Goal: Task Accomplishment & Management: Complete application form

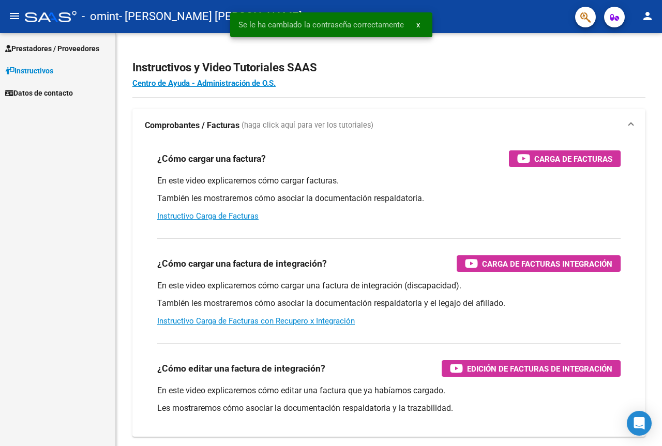
click at [58, 47] on span "Prestadores / Proveedores" at bounding box center [52, 48] width 94 height 11
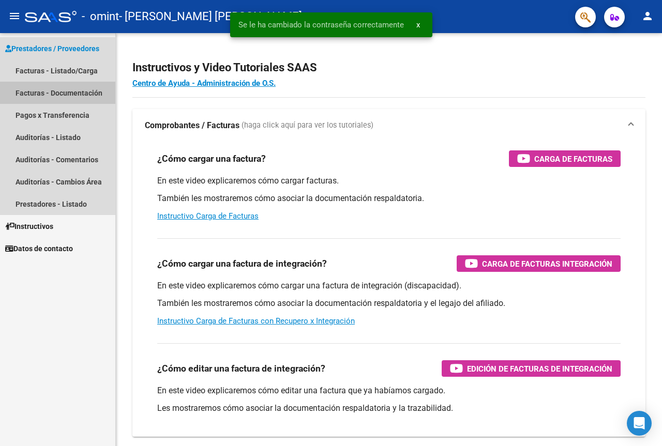
click at [73, 92] on link "Facturas - Documentación" at bounding box center [57, 93] width 115 height 22
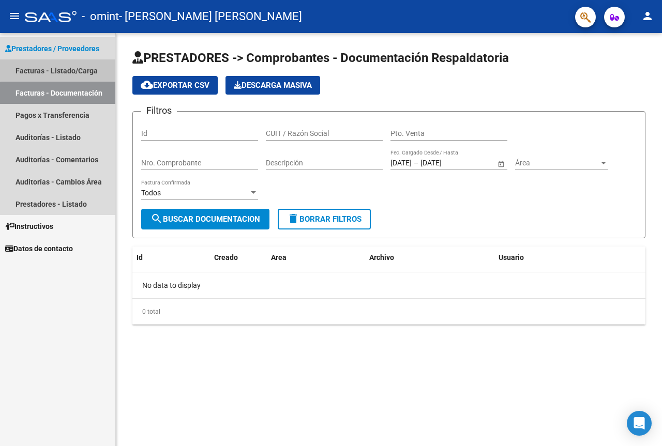
click at [80, 69] on link "Facturas - Listado/Carga" at bounding box center [57, 70] width 115 height 22
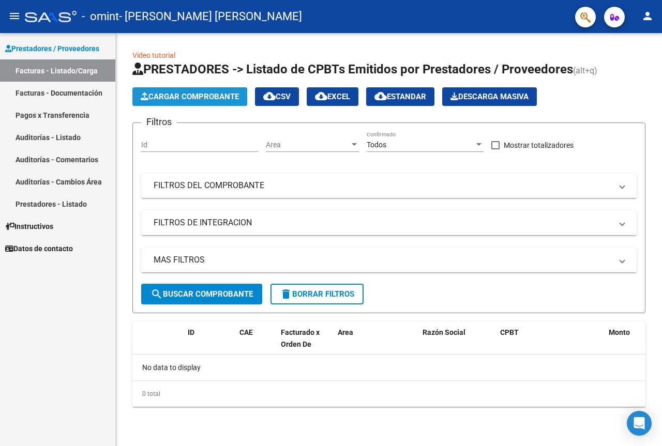
click at [201, 94] on span "Cargar Comprobante" at bounding box center [190, 96] width 98 height 9
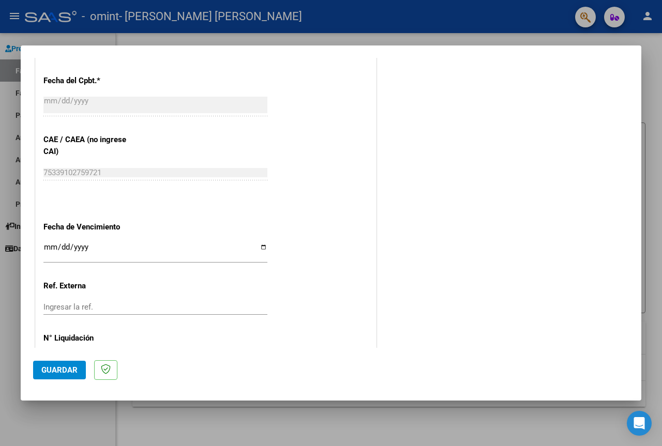
scroll to position [508, 0]
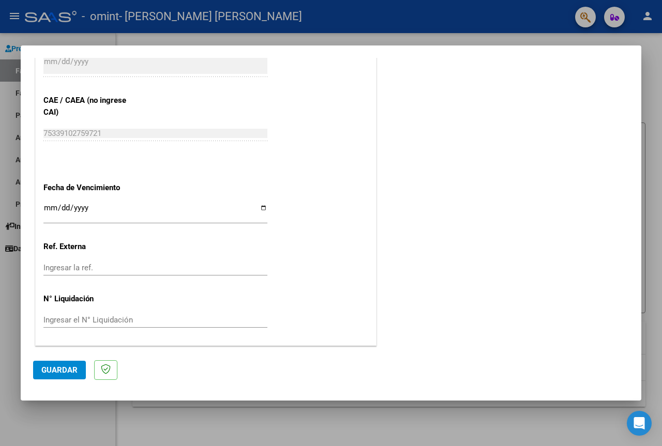
click at [262, 208] on input "Ingresar la fecha" at bounding box center [155, 212] width 224 height 17
type input "[DATE]"
click at [55, 371] on span "Guardar" at bounding box center [59, 370] width 36 height 9
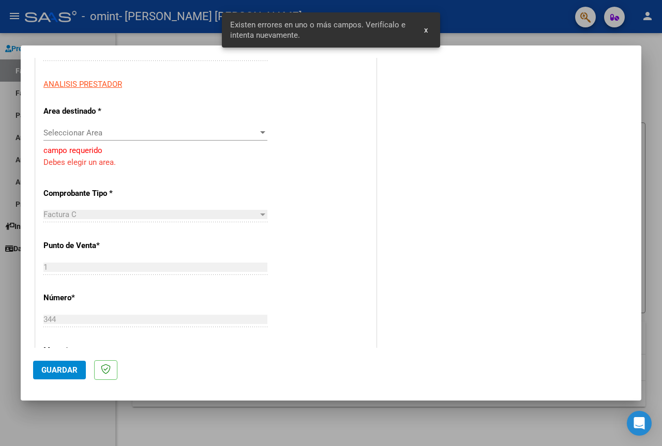
scroll to position [102, 0]
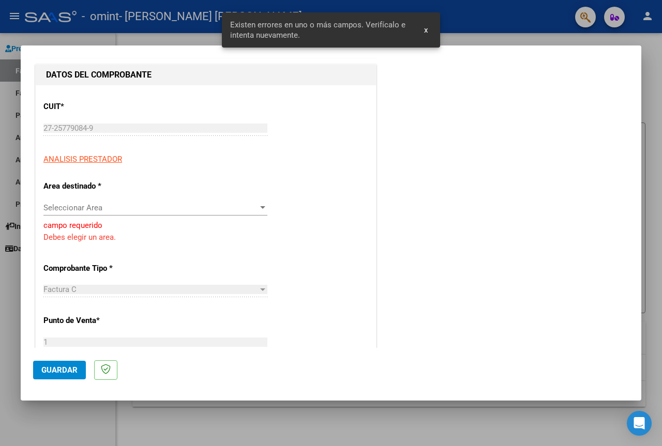
click at [135, 201] on div "Seleccionar Area Seleccionar Area" at bounding box center [155, 208] width 224 height 16
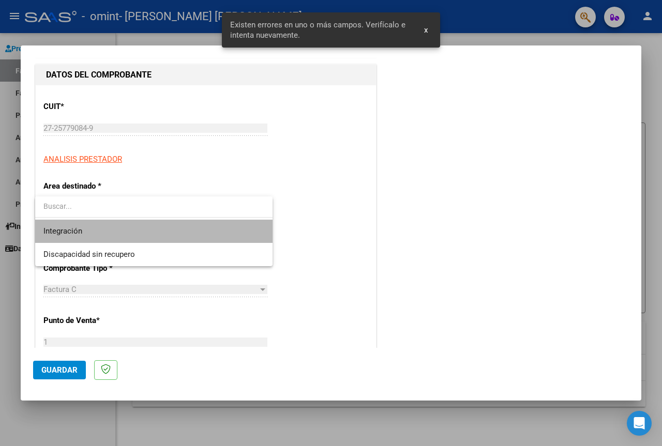
click at [91, 230] on span "Integración" at bounding box center [153, 231] width 221 height 23
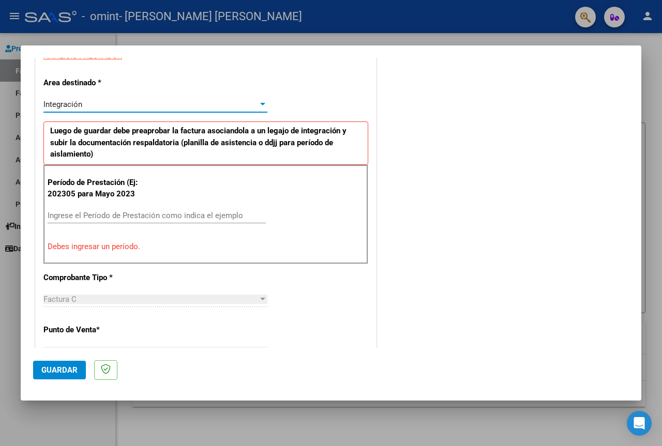
click at [53, 374] on span "Guardar" at bounding box center [59, 370] width 36 height 9
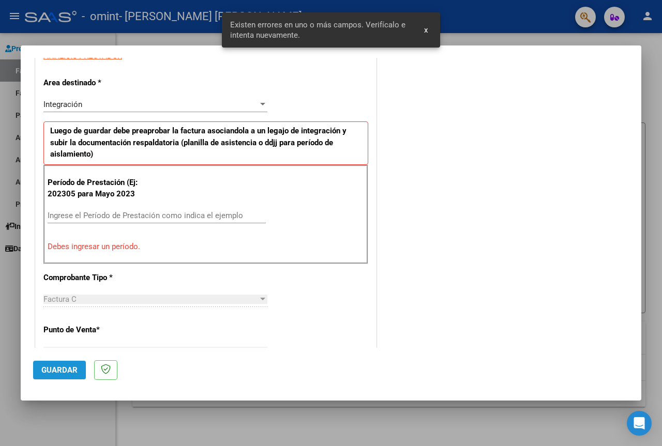
scroll to position [207, 0]
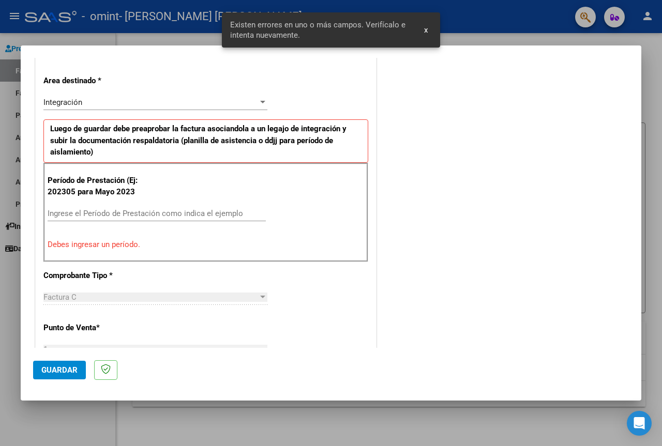
click at [127, 208] on div "Ingrese el Período de Prestación como indica el ejemplo" at bounding box center [157, 214] width 218 height 16
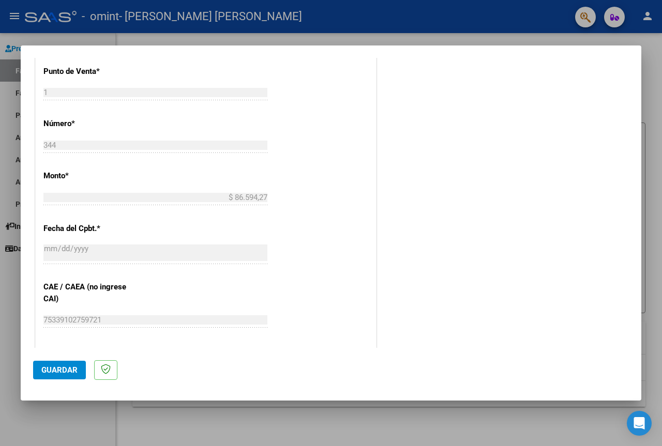
scroll to position [621, 0]
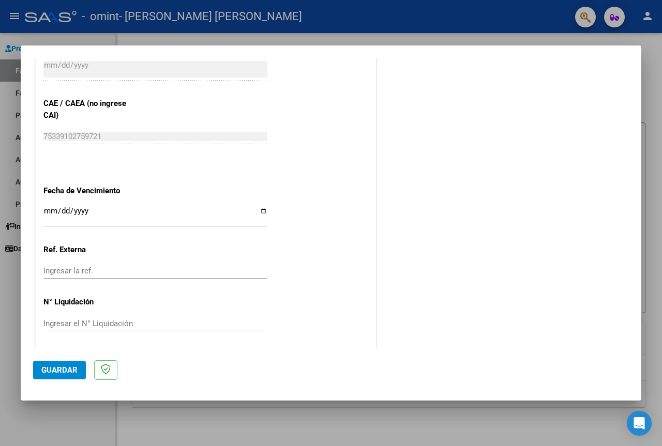
type input "202506"
click at [67, 366] on span "Guardar" at bounding box center [59, 370] width 36 height 9
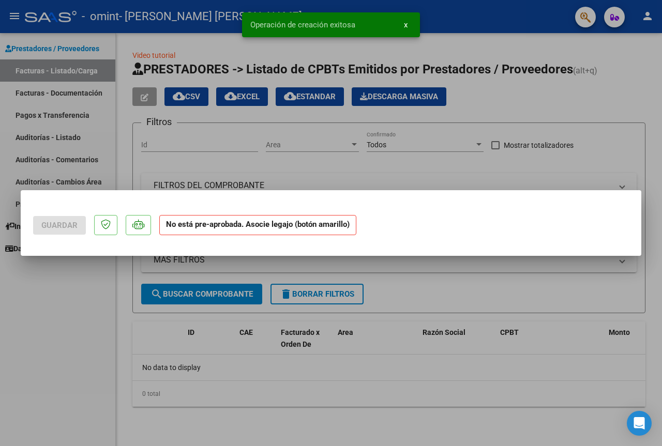
scroll to position [0, 0]
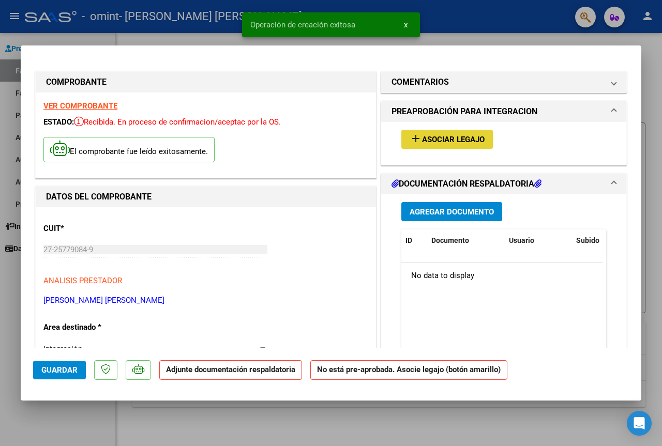
click at [476, 138] on span "Asociar Legajo" at bounding box center [453, 139] width 63 height 9
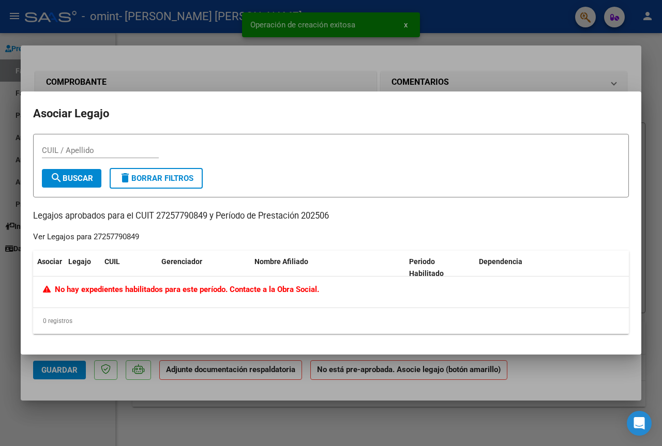
click at [569, 66] on div at bounding box center [331, 223] width 662 height 446
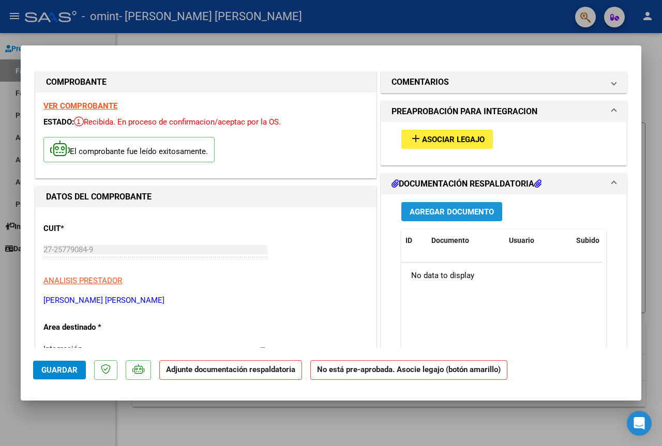
click at [462, 213] on span "Agregar Documento" at bounding box center [452, 211] width 84 height 9
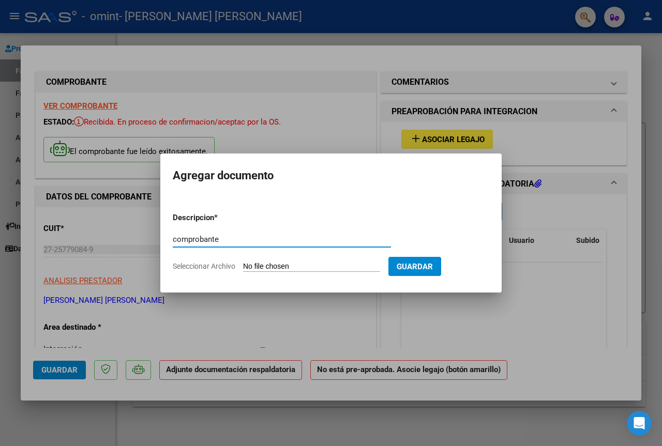
type input "comprobante"
type input "C:\fakepath\27257790849_011_00001_00000344.pdf"
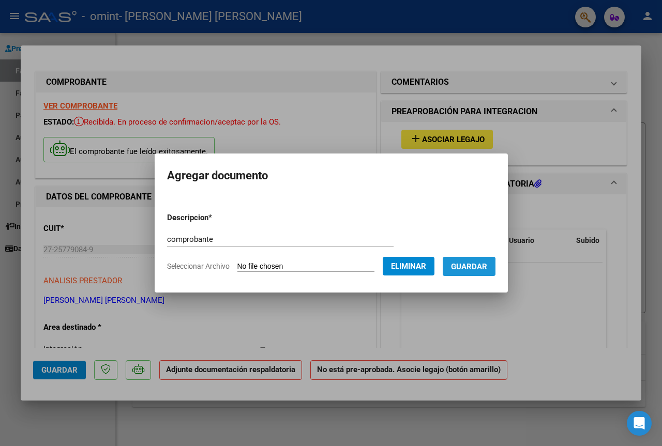
click at [465, 267] on span "Guardar" at bounding box center [469, 266] width 36 height 9
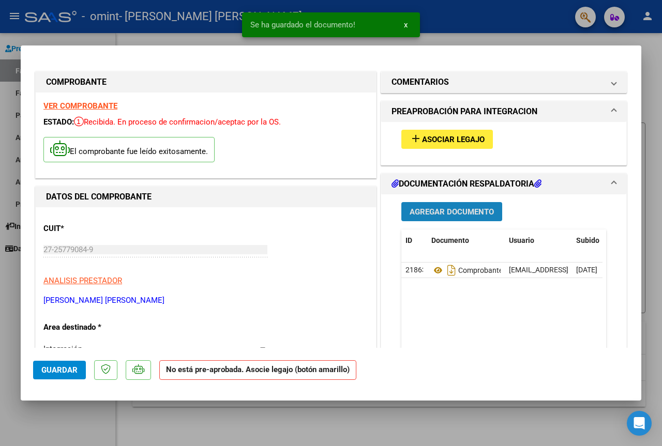
click at [446, 208] on span "Agregar Documento" at bounding box center [452, 211] width 84 height 9
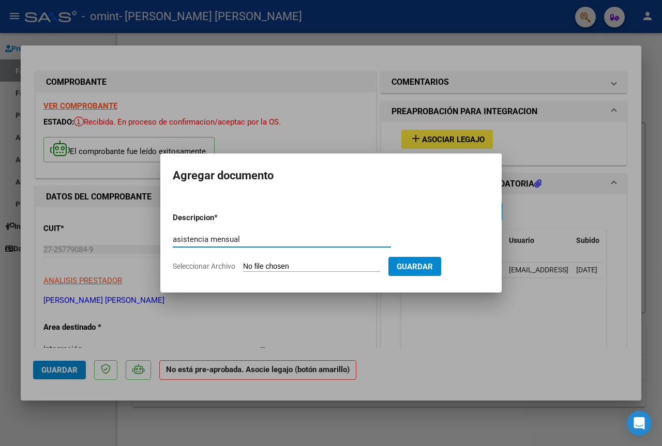
type input "asistencia mensual"
click at [218, 265] on span "Seleccionar Archivo" at bounding box center [204, 266] width 63 height 8
click at [243, 265] on input "Seleccionar Archivo" at bounding box center [311, 267] width 137 height 10
type input "C:\fakepath\LOZA 0625.pdf"
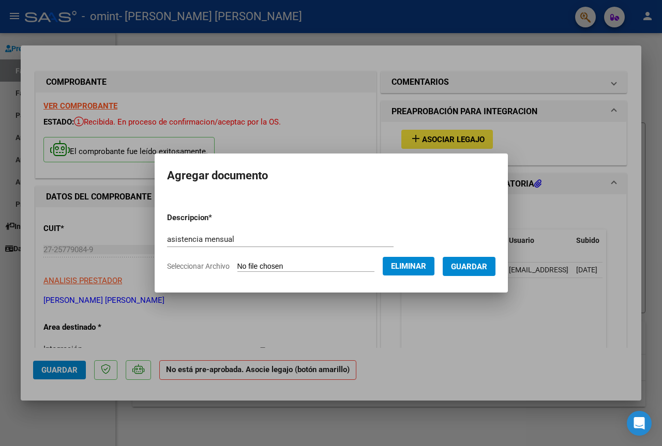
click at [487, 272] on button "Guardar" at bounding box center [469, 266] width 53 height 19
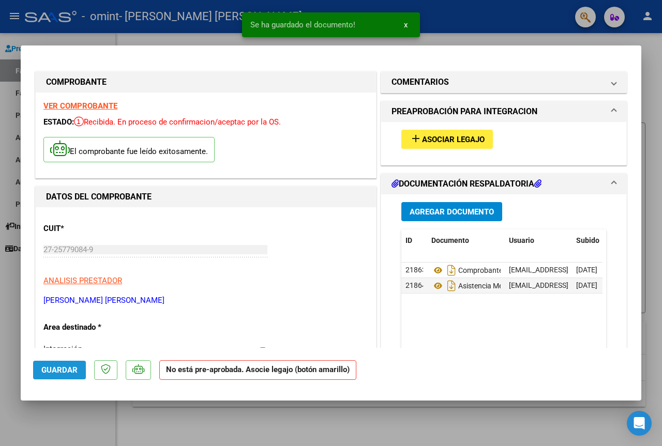
click at [48, 367] on span "Guardar" at bounding box center [59, 370] width 36 height 9
click at [33, 43] on div at bounding box center [331, 223] width 662 height 446
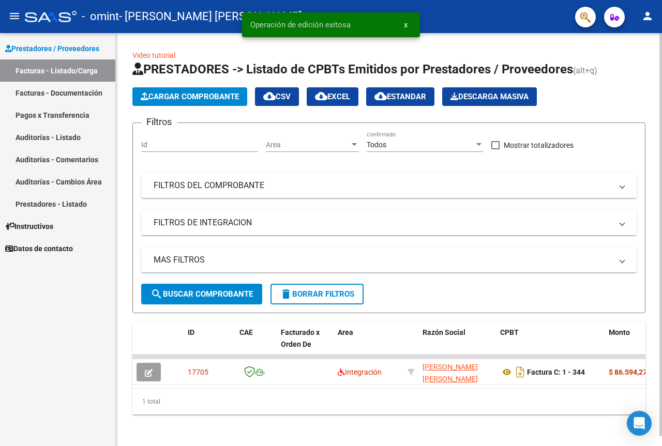
click at [170, 95] on span "Cargar Comprobante" at bounding box center [190, 96] width 98 height 9
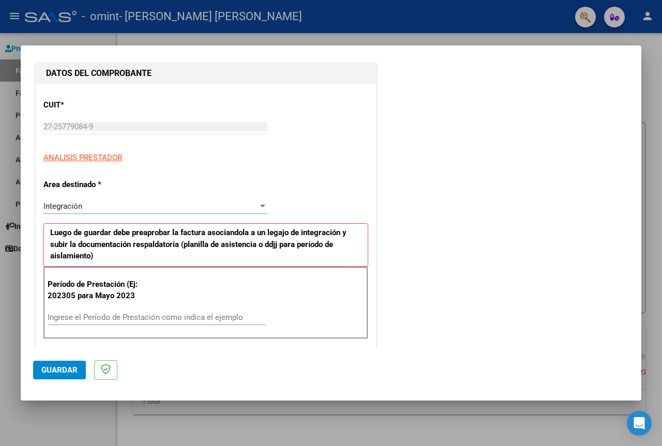
scroll to position [155, 0]
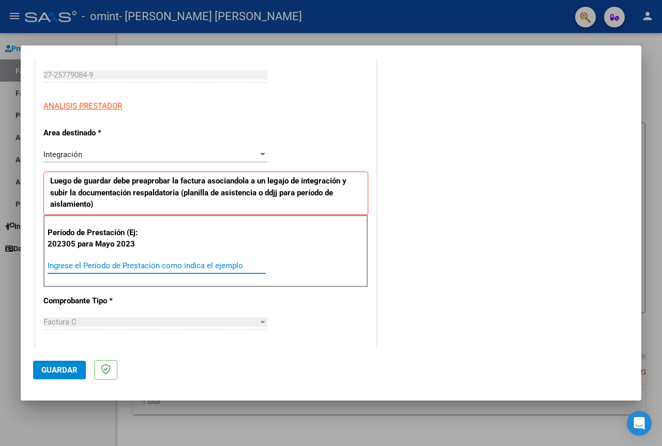
click at [147, 263] on input "Ingrese el Período de Prestación como indica el ejemplo" at bounding box center [157, 265] width 218 height 9
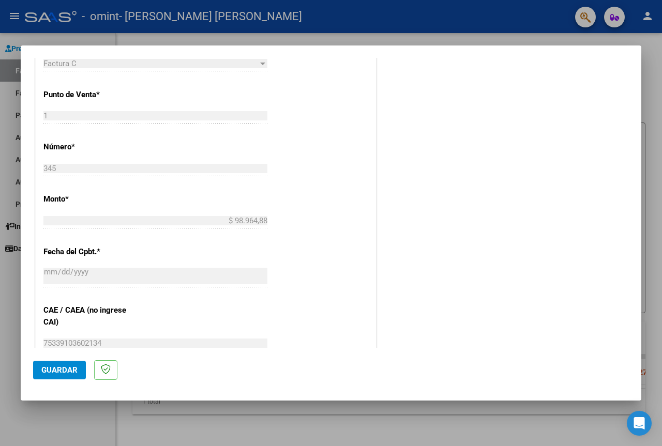
scroll to position [621, 0]
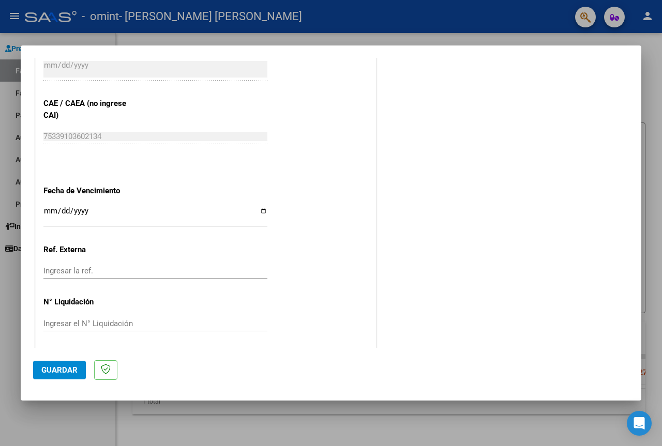
type input "202507"
click at [255, 209] on input "Ingresar la fecha" at bounding box center [155, 215] width 224 height 17
click at [261, 212] on input "Ingresar la fecha" at bounding box center [155, 215] width 224 height 17
type input "[DATE]"
click at [258, 214] on input "[DATE]" at bounding box center [155, 215] width 224 height 17
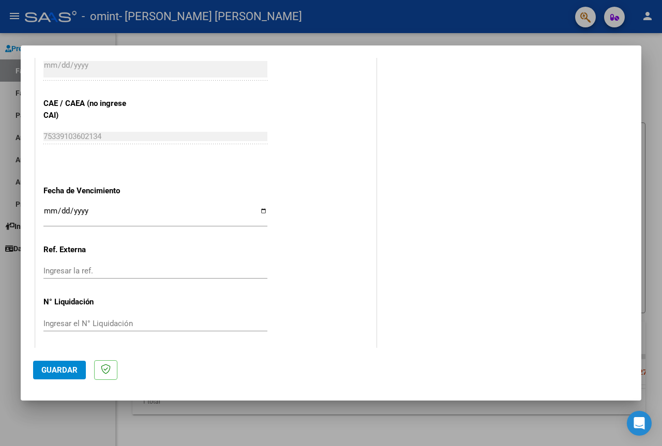
click at [59, 371] on span "Guardar" at bounding box center [59, 370] width 36 height 9
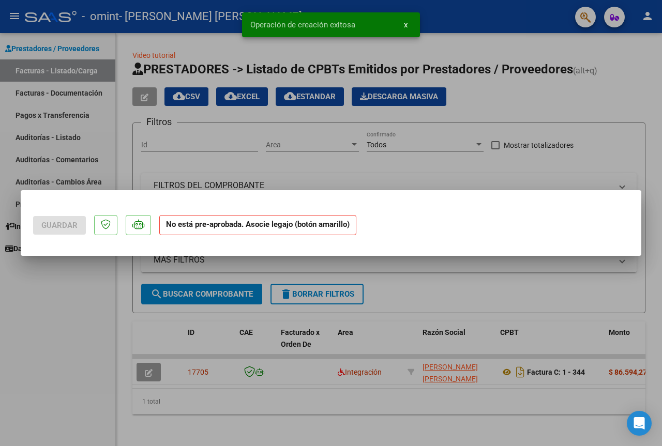
scroll to position [0, 0]
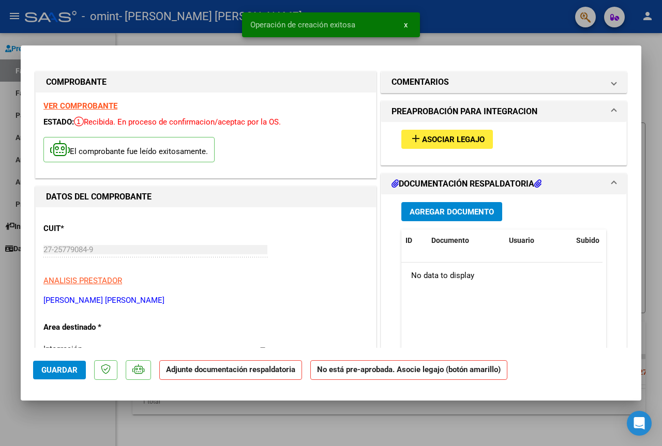
click at [448, 213] on span "Agregar Documento" at bounding box center [452, 211] width 84 height 9
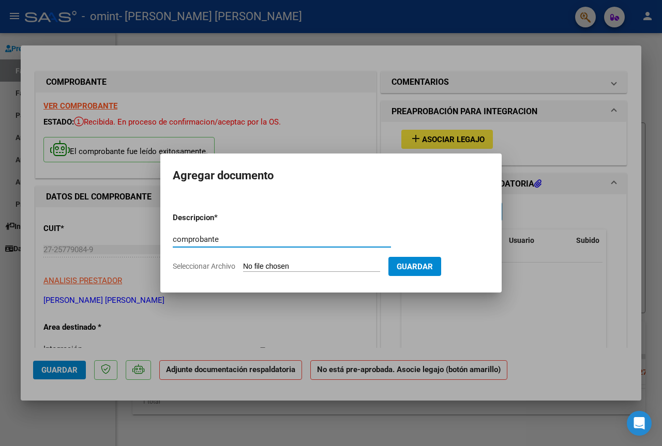
type input "comprobante"
type input "C:\fakepath\27257790849_011_00001_00000345.pdf"
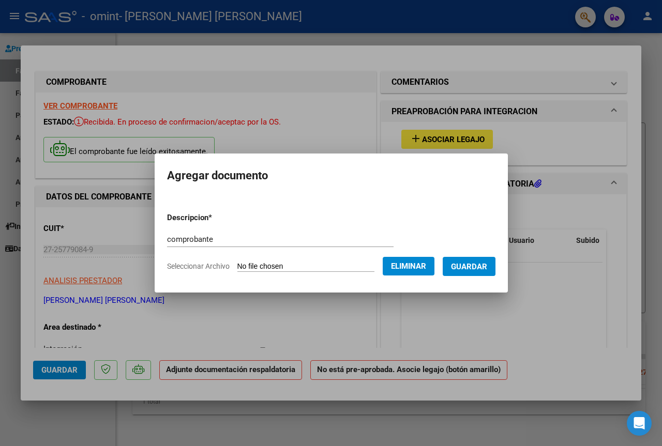
click at [487, 269] on span "Guardar" at bounding box center [469, 266] width 36 height 9
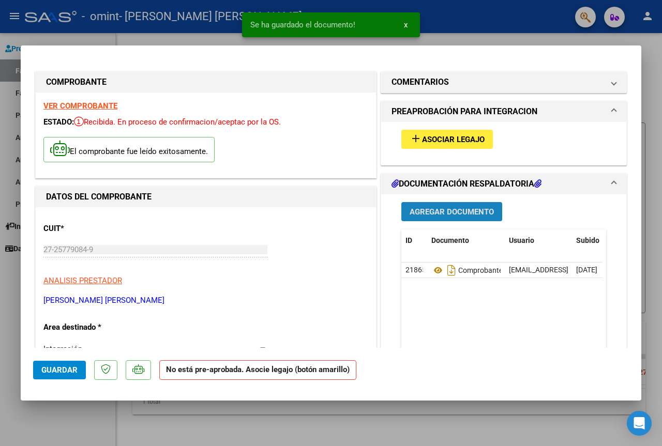
click at [451, 214] on span "Agregar Documento" at bounding box center [452, 211] width 84 height 9
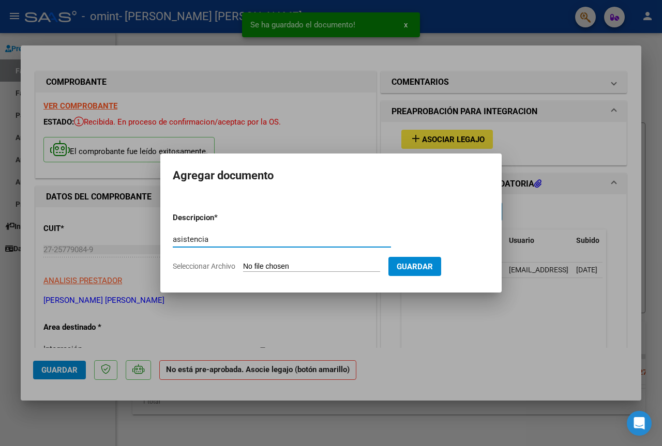
type input "asistencia"
click at [266, 265] on input "Seleccionar Archivo" at bounding box center [311, 267] width 137 height 10
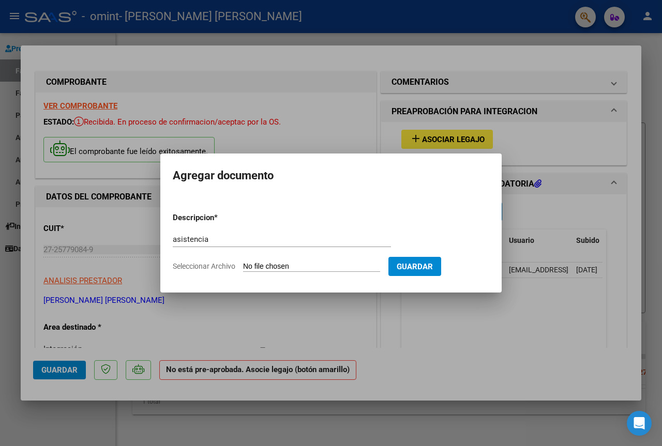
type input "C:\fakepath\LOZA 0725.pdf"
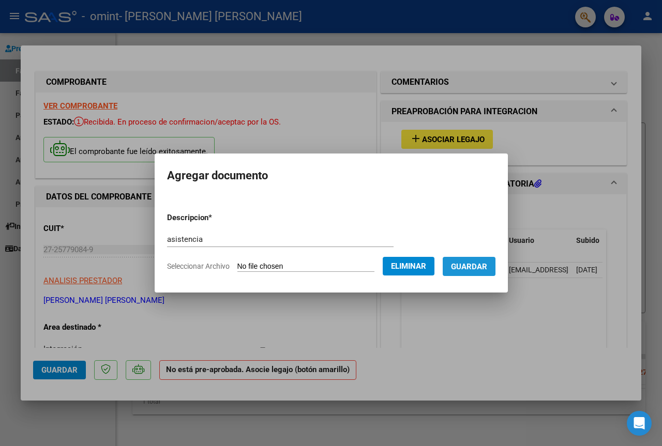
click at [487, 270] on span "Guardar" at bounding box center [469, 266] width 36 height 9
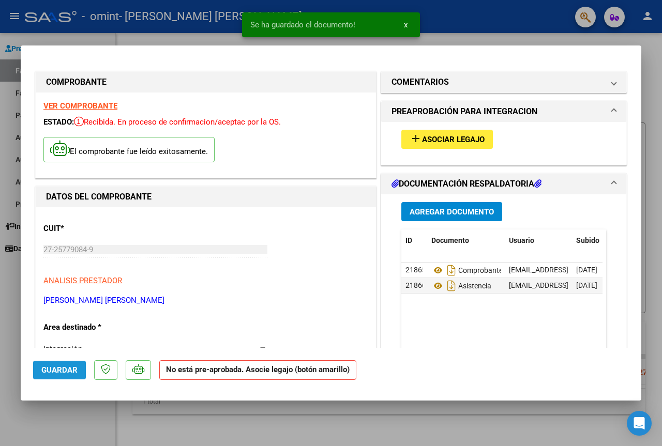
click at [73, 367] on span "Guardar" at bounding box center [59, 370] width 36 height 9
